Goal: Task Accomplishment & Management: Manage account settings

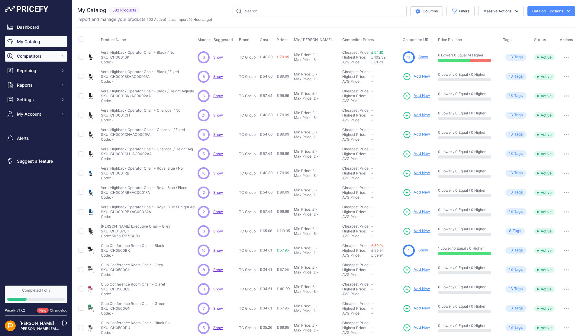
click at [63, 55] on icon "Sidebar" at bounding box center [62, 56] width 5 height 5
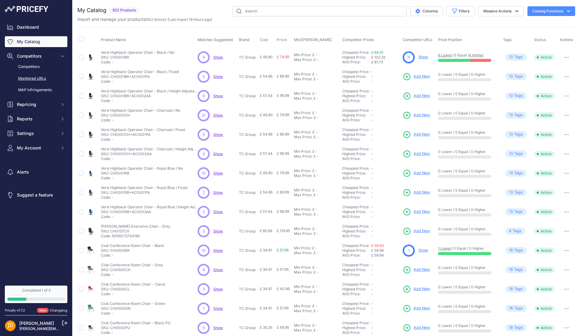
click at [35, 78] on link "Monitored URLs" at bounding box center [36, 78] width 63 height 11
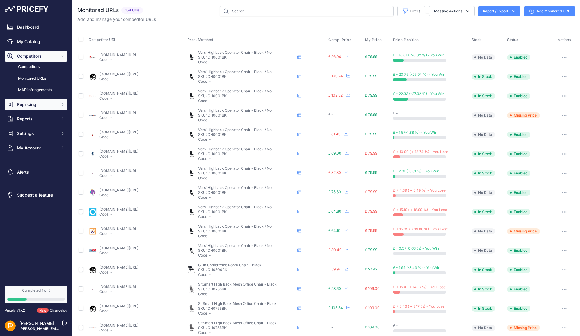
click at [60, 103] on icon "Sidebar" at bounding box center [62, 104] width 5 height 5
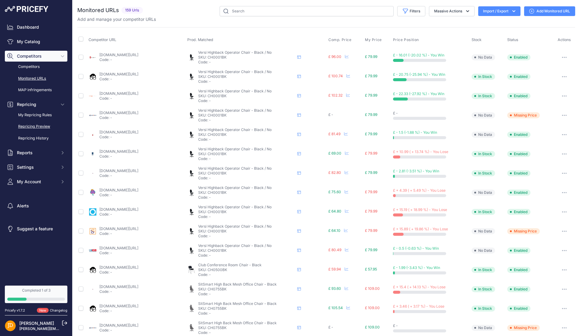
click at [33, 127] on link "Repricing Preview" at bounding box center [36, 126] width 63 height 11
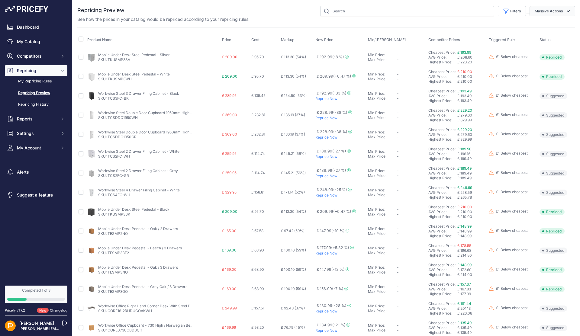
click at [564, 11] on button "Massive Actions" at bounding box center [553, 11] width 46 height 10
click at [38, 84] on link "My Repricing Rules" at bounding box center [36, 81] width 63 height 11
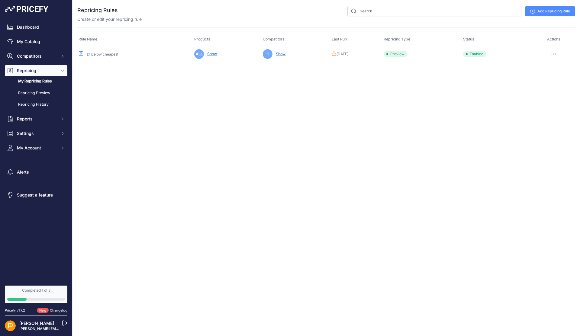
click at [555, 53] on icon "button" at bounding box center [553, 53] width 5 height 1
click at [549, 68] on link "Edit" at bounding box center [554, 67] width 39 height 10
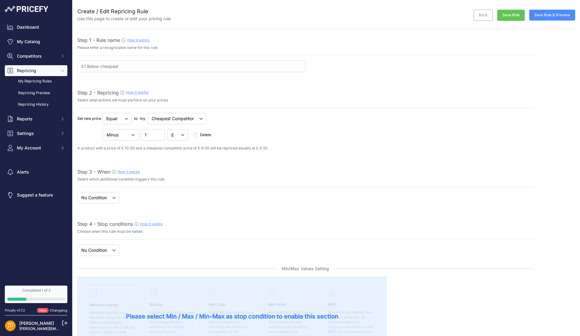
select select "7"
click at [108, 198] on select "When No Condition" at bounding box center [98, 197] width 42 height 11
click at [77, 192] on select "When No Condition" at bounding box center [98, 197] width 42 height 11
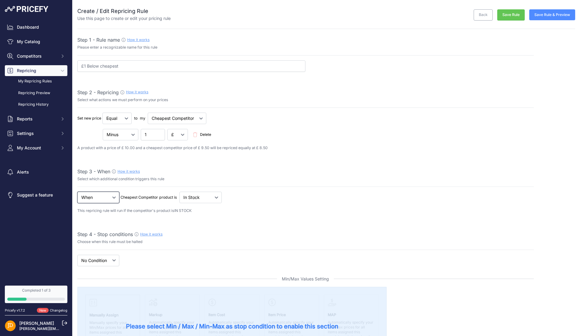
click at [115, 199] on select "When No Condition" at bounding box center [98, 197] width 42 height 11
select select "none"
click at [77, 192] on select "When No Condition" at bounding box center [98, 197] width 42 height 11
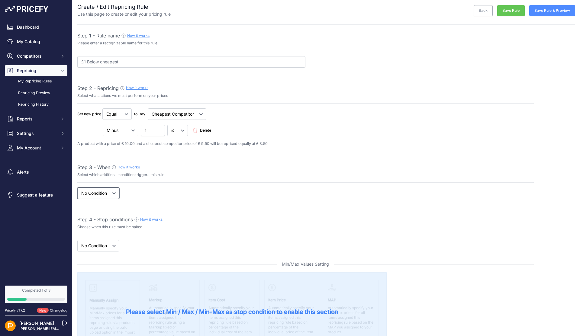
scroll to position [0, 0]
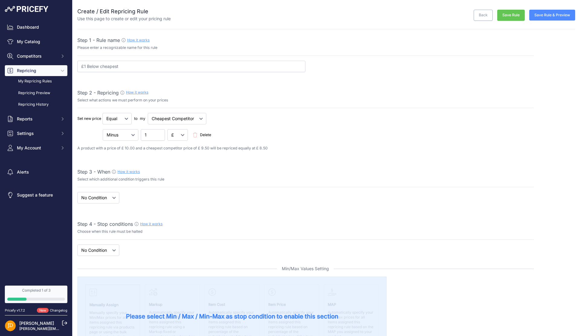
click at [554, 14] on button "Save Rule & Preview" at bounding box center [552, 15] width 46 height 11
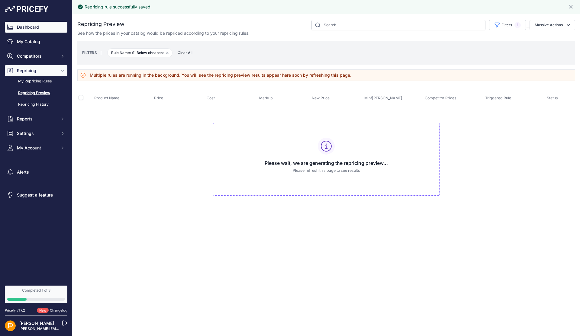
click at [18, 24] on link "Dashboard" at bounding box center [36, 27] width 63 height 11
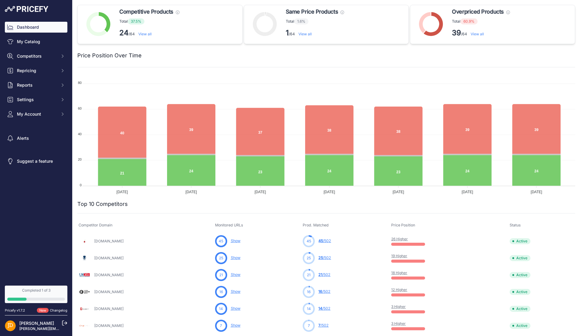
click at [480, 34] on link "View all" at bounding box center [477, 34] width 13 height 5
click at [145, 34] on link "View all" at bounding box center [144, 34] width 13 height 5
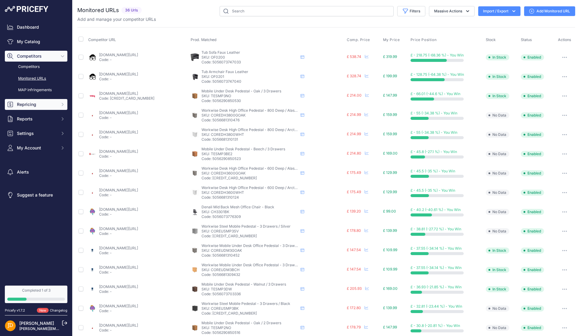
click at [60, 104] on button "Repricing" at bounding box center [36, 104] width 63 height 11
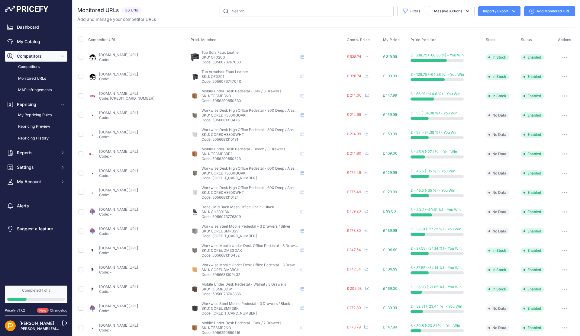
click at [34, 127] on link "Repricing Preview" at bounding box center [36, 126] width 63 height 11
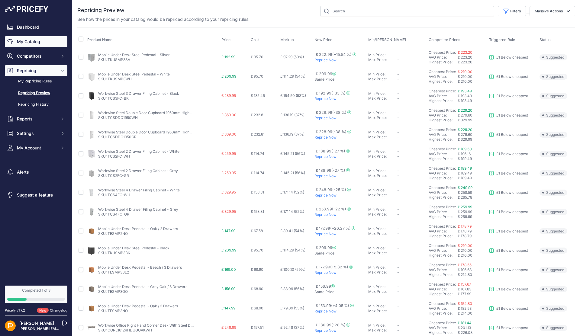
click at [33, 43] on link "My Catalog" at bounding box center [36, 41] width 63 height 11
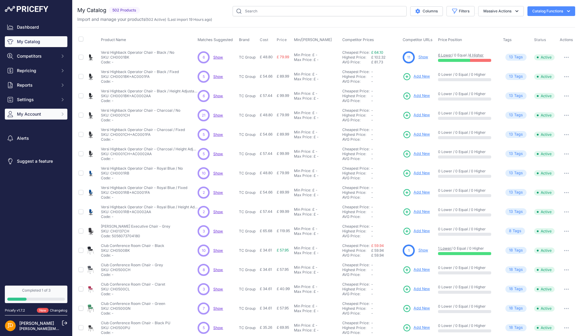
click at [60, 112] on button "My Account" at bounding box center [36, 114] width 63 height 11
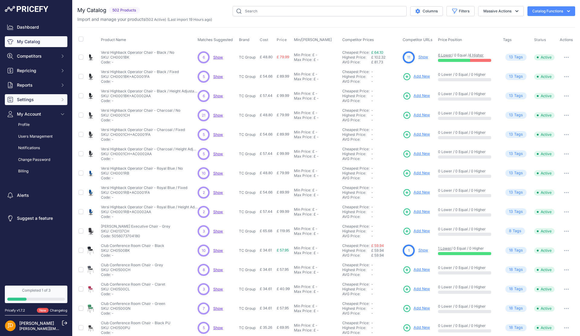
click at [60, 100] on button "Settings" at bounding box center [36, 99] width 63 height 11
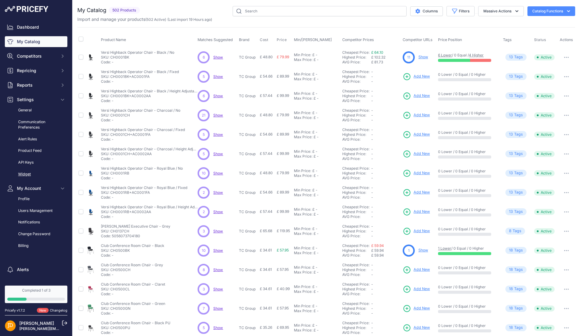
click at [27, 175] on link "Widget" at bounding box center [36, 174] width 63 height 11
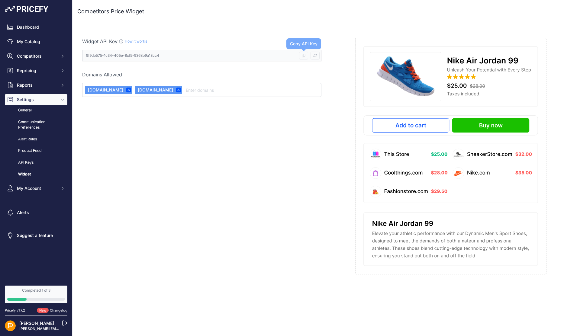
click at [304, 56] on icon at bounding box center [304, 56] width 4 height 4
click at [38, 53] on span "Competitors" at bounding box center [37, 56] width 40 height 6
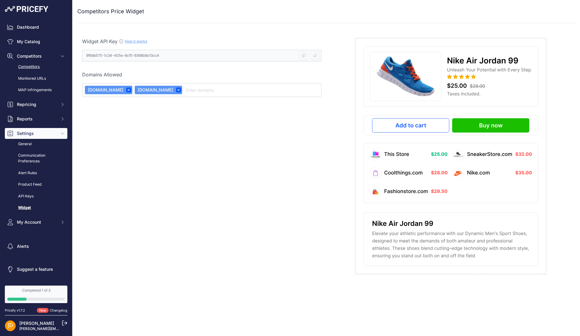
click at [35, 67] on link "Competitors" at bounding box center [36, 67] width 63 height 11
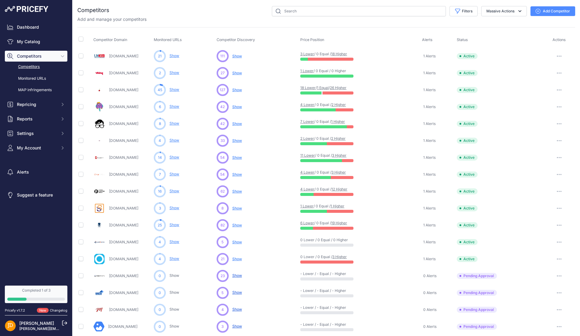
click at [560, 56] on button "button" at bounding box center [559, 56] width 12 height 8
click at [552, 67] on link "View Competitor Profile" at bounding box center [549, 69] width 50 height 10
click at [131, 57] on link "Ukofficedirect.co.uk" at bounding box center [123, 56] width 29 height 5
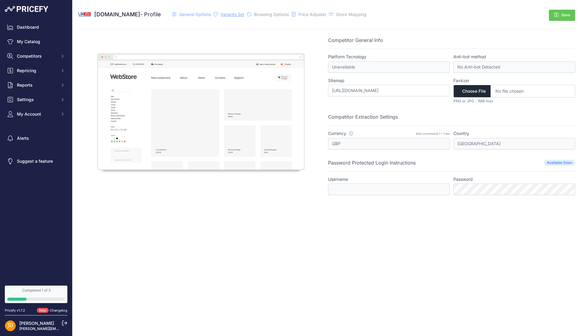
click at [241, 15] on span "Variants Set" at bounding box center [233, 14] width 24 height 5
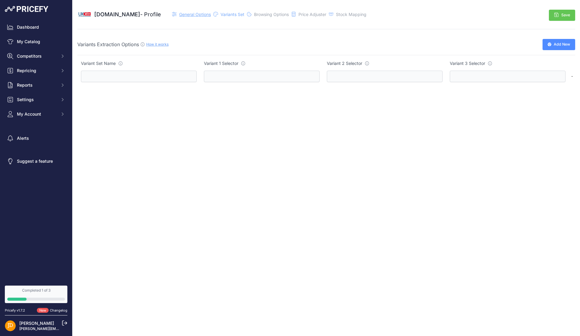
click at [203, 15] on span "General Options" at bounding box center [195, 14] width 32 height 5
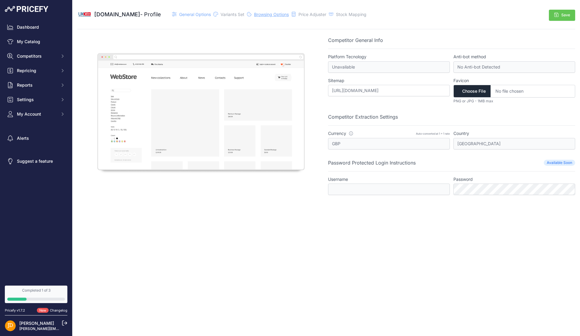
click at [288, 15] on span "Browsing Options" at bounding box center [271, 14] width 35 height 5
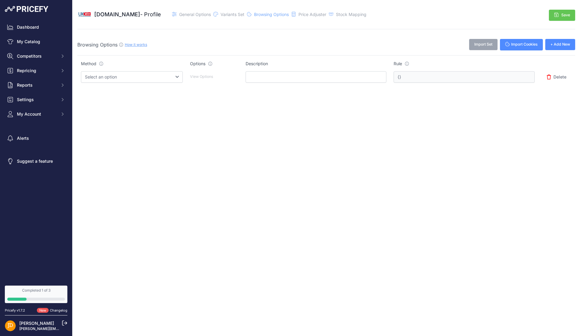
click at [120, 45] on icon at bounding box center [121, 44] width 5 height 5
click at [132, 44] on link "How it works" at bounding box center [136, 44] width 22 height 5
click at [322, 13] on span "Price Adjuster" at bounding box center [313, 14] width 28 height 5
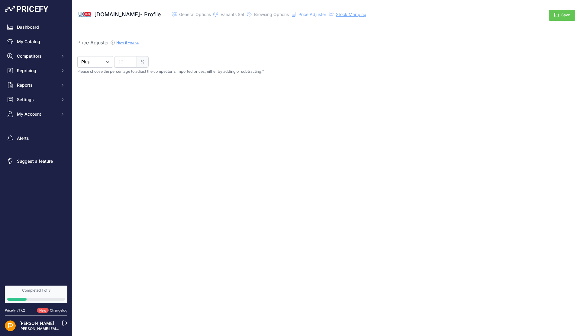
click at [358, 12] on span "Stock Mapping" at bounding box center [351, 14] width 31 height 5
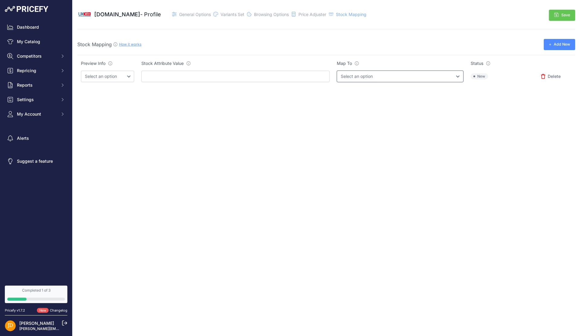
click at [353, 77] on select "Select an option InStock OutOfStock" at bounding box center [400, 76] width 127 height 11
click at [125, 43] on link "How it works" at bounding box center [130, 44] width 22 height 5
click at [57, 56] on button "Competitors" at bounding box center [36, 56] width 63 height 11
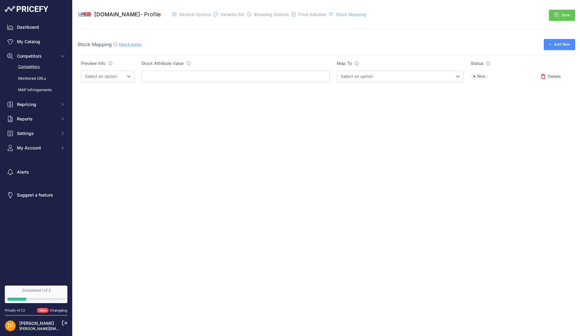
click at [43, 66] on link "Competitors" at bounding box center [36, 67] width 63 height 11
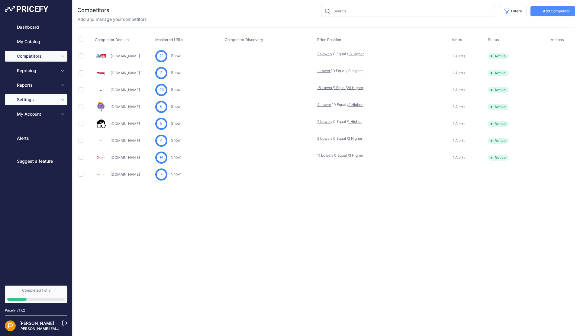
click at [34, 96] on button "Settings" at bounding box center [36, 99] width 63 height 11
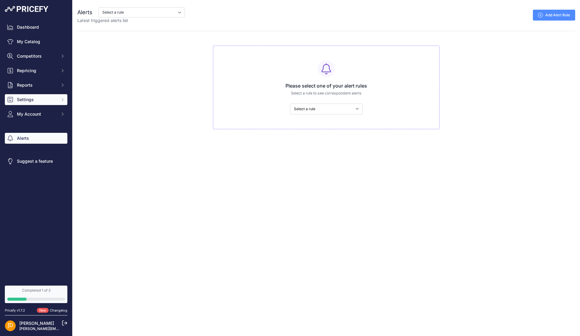
click at [63, 101] on icon "Sidebar" at bounding box center [62, 99] width 5 height 5
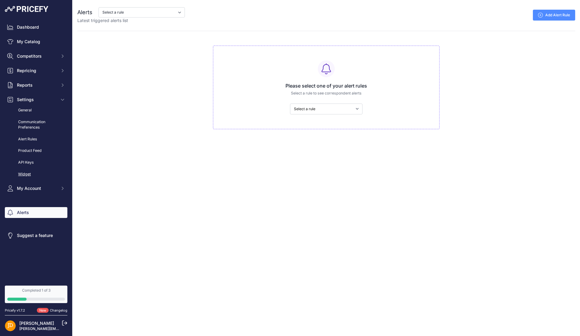
click at [23, 173] on link "Widget" at bounding box center [36, 174] width 63 height 11
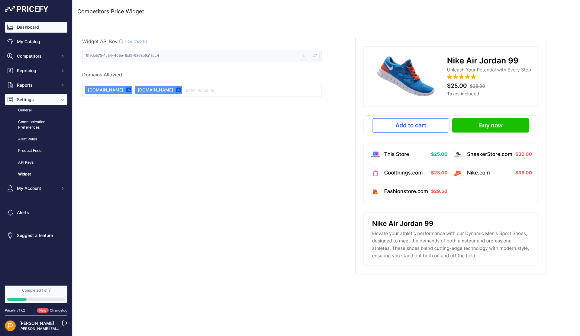
click at [23, 25] on link "Dashboard" at bounding box center [36, 27] width 63 height 11
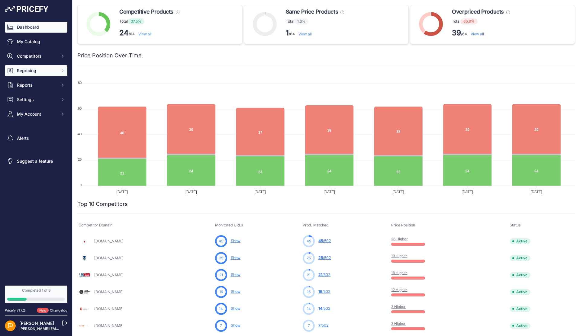
click at [62, 68] on icon "Sidebar" at bounding box center [62, 70] width 5 height 5
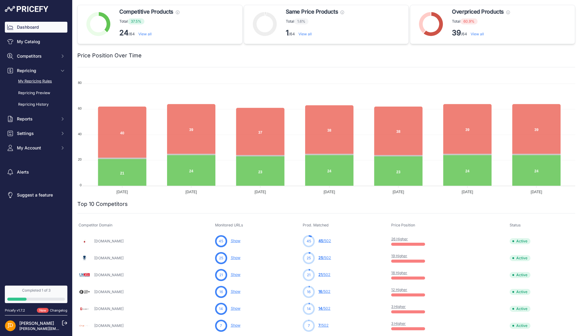
click at [46, 81] on link "My Repricing Rules" at bounding box center [36, 81] width 63 height 11
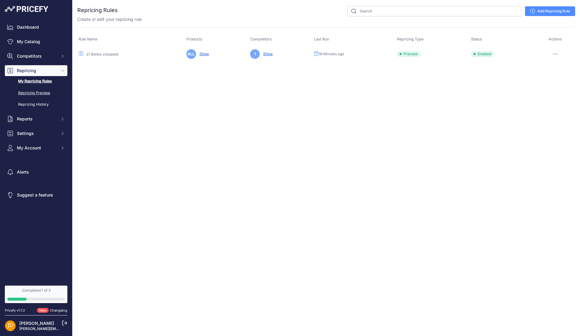
click at [33, 94] on link "Repricing Preview" at bounding box center [36, 93] width 63 height 11
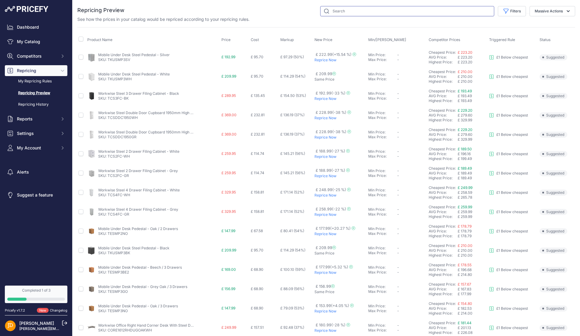
click at [391, 12] on input "text" at bounding box center [407, 11] width 174 height 10
type input "marlos"
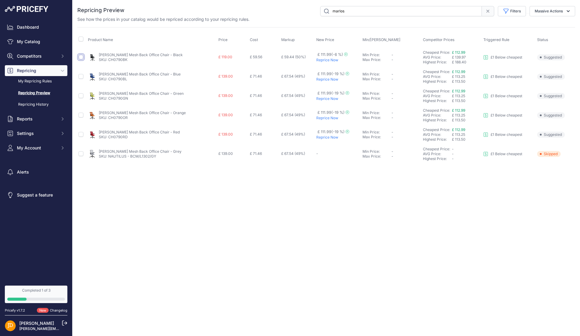
click at [82, 57] on input "checkbox" at bounding box center [81, 57] width 5 height 5
checkbox input "true"
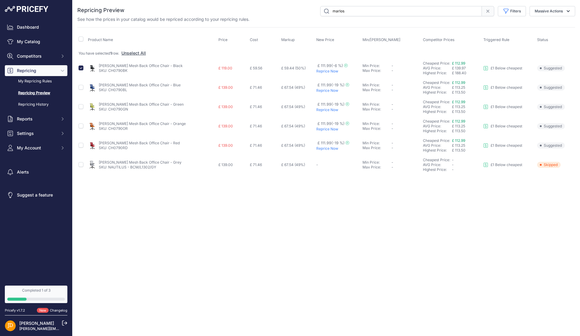
click at [81, 90] on td at bounding box center [81, 87] width 9 height 19
click at [80, 87] on input "checkbox" at bounding box center [81, 87] width 5 height 5
checkbox input "true"
click at [79, 87] on input "checkbox" at bounding box center [81, 87] width 5 height 5
checkbox input "false"
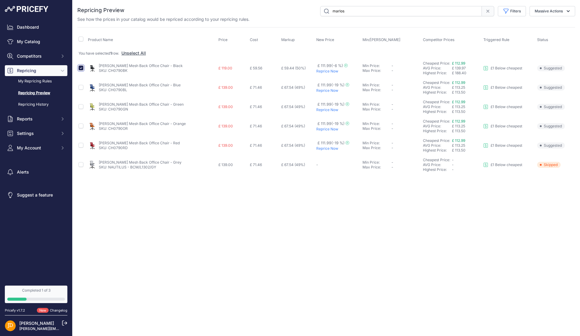
click at [81, 66] on input "checkbox" at bounding box center [81, 68] width 5 height 5
checkbox input "false"
